Goal: Task Accomplishment & Management: Use online tool/utility

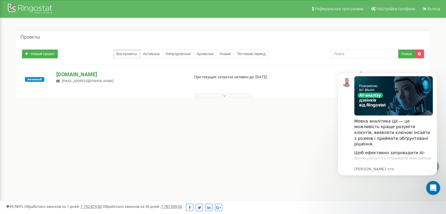
click at [78, 75] on p "[DOMAIN_NAME]" at bounding box center [120, 75] width 128 height 8
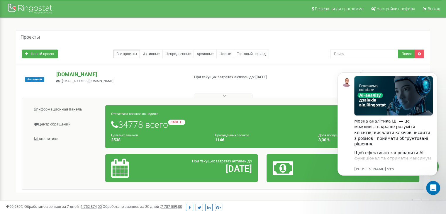
click at [76, 74] on p "[DOMAIN_NAME]" at bounding box center [120, 75] width 128 height 8
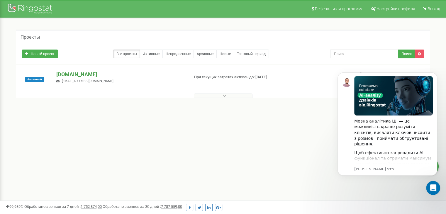
click at [84, 75] on p "[DOMAIN_NAME]" at bounding box center [120, 75] width 128 height 8
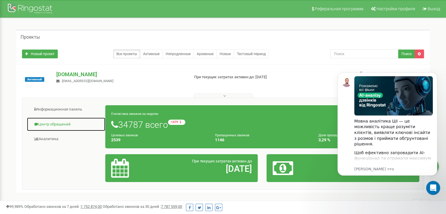
click at [53, 122] on link "Центр обращений" at bounding box center [66, 124] width 79 height 14
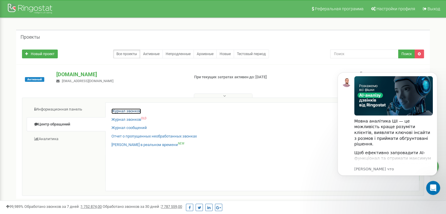
click at [129, 111] on link "Журнал звонков" at bounding box center [126, 111] width 30 height 6
click at [130, 110] on link "Журнал звонков" at bounding box center [126, 111] width 30 height 6
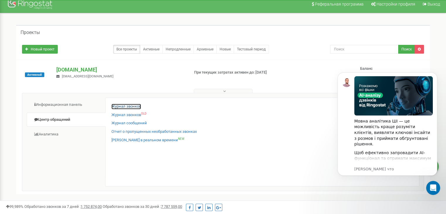
scroll to position [88, 0]
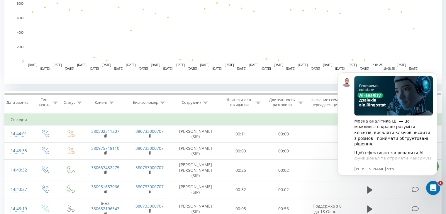
scroll to position [176, 0]
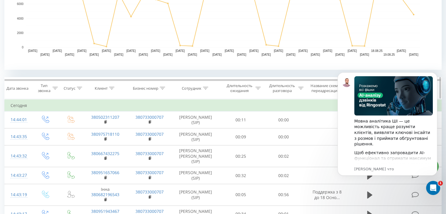
click at [200, 91] on th "Сотрудник" at bounding box center [196, 88] width 48 height 22
click at [205, 88] on icon at bounding box center [205, 88] width 5 height 3
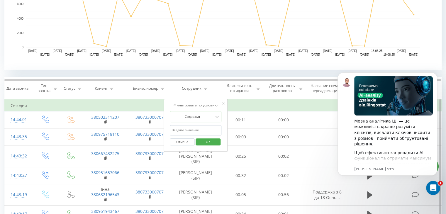
click at [199, 128] on input "text" at bounding box center [196, 130] width 52 height 10
click at [203, 143] on span "OK" at bounding box center [208, 141] width 16 height 9
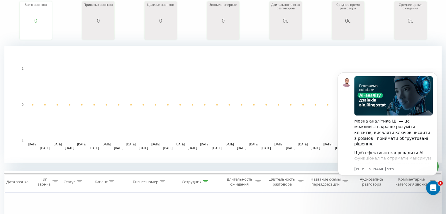
scroll to position [117, 0]
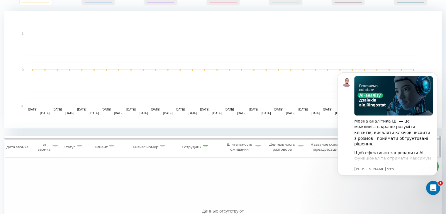
click at [203, 146] on icon at bounding box center [205, 146] width 5 height 3
click at [201, 187] on input "[PERSON_NAME]" at bounding box center [196, 189] width 52 height 10
drag, startPoint x: 201, startPoint y: 187, endPoint x: 169, endPoint y: 191, distance: 32.3
click at [169, 191] on div "Фильтровать по условию Содержит [PERSON_NAME] Отмена OK" at bounding box center [196, 184] width 64 height 53
type input "[PERSON_NAME]"
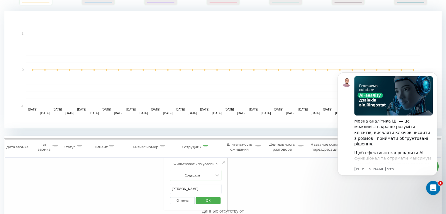
click at [210, 200] on span "OK" at bounding box center [208, 200] width 16 height 9
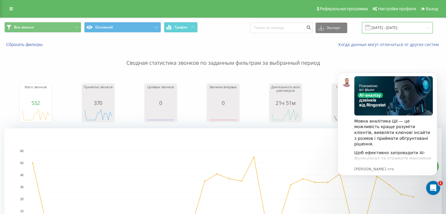
click at [404, 28] on input "[DATE] - [DATE]" at bounding box center [397, 27] width 71 height 11
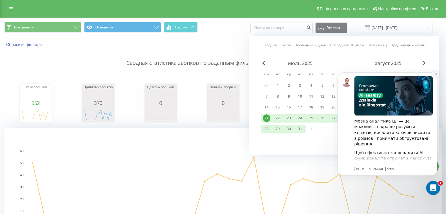
click at [435, 75] on icon "Dismiss notification" at bounding box center [435, 73] width 3 height 3
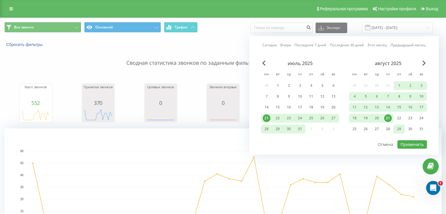
drag, startPoint x: 387, startPoint y: 119, endPoint x: 404, endPoint y: 130, distance: 19.8
click at [387, 120] on div "21" at bounding box center [388, 118] width 8 height 8
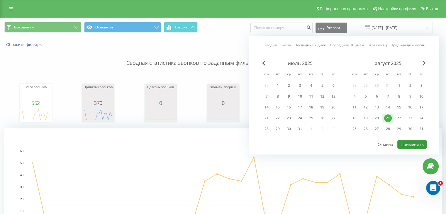
click at [413, 145] on button "Применить" at bounding box center [412, 144] width 30 height 8
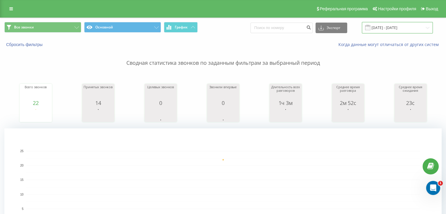
click at [384, 31] on input "[DATE] - [DATE]" at bounding box center [397, 27] width 71 height 11
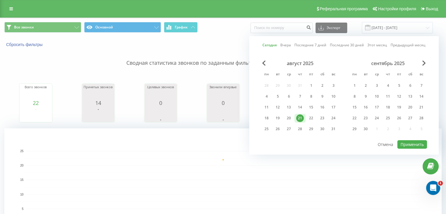
drag, startPoint x: 292, startPoint y: 115, endPoint x: 301, endPoint y: 118, distance: 9.7
click at [292, 116] on div "20" at bounding box center [289, 118] width 8 height 8
click at [417, 141] on button "Применить" at bounding box center [412, 144] width 30 height 8
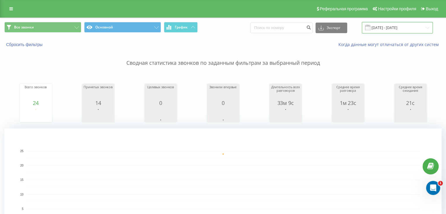
click at [380, 26] on input "[DATE] - [DATE]" at bounding box center [397, 27] width 71 height 11
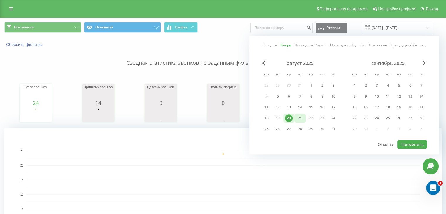
click at [302, 117] on div "21" at bounding box center [300, 118] width 8 height 8
click at [404, 142] on button "Применить" at bounding box center [412, 144] width 30 height 8
type input "[DATE] - [DATE]"
